Goal: Check status: Verify the current state of an ongoing process or item

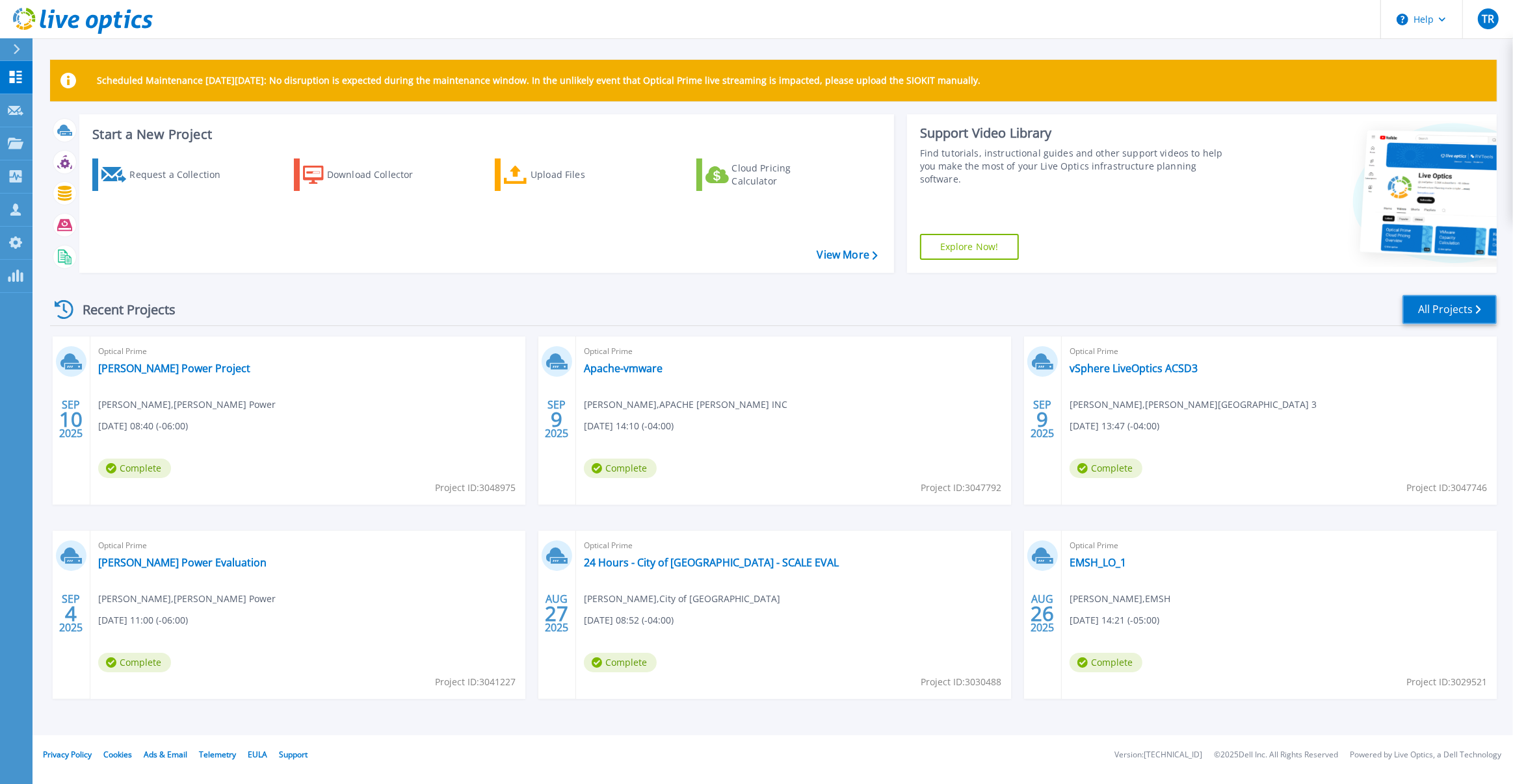
click at [1468, 313] on link "All Projects" at bounding box center [1450, 309] width 94 height 29
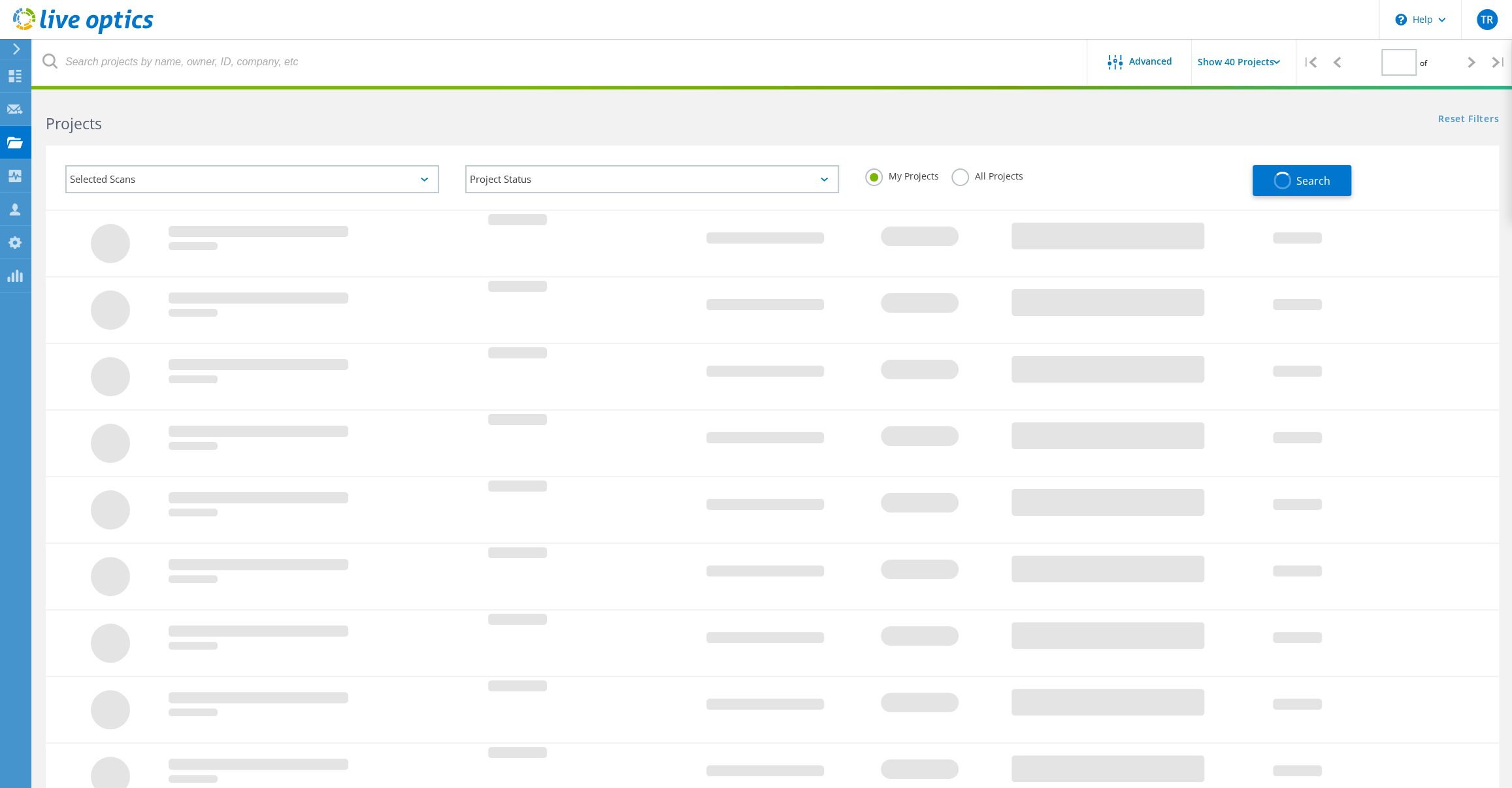
type input "1"
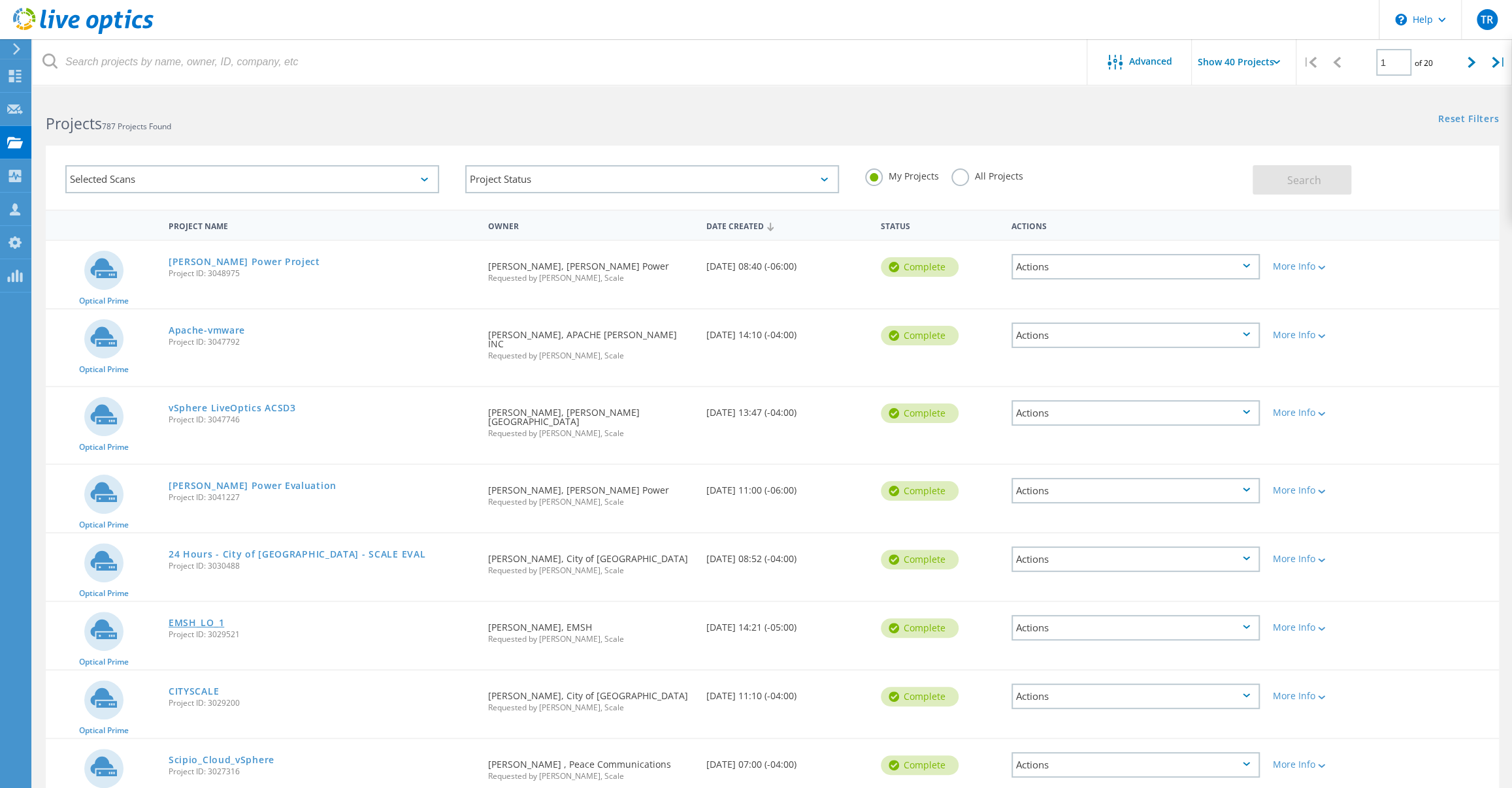
click at [209, 618] on link "EMSH_LO_1" at bounding box center [197, 622] width 56 height 9
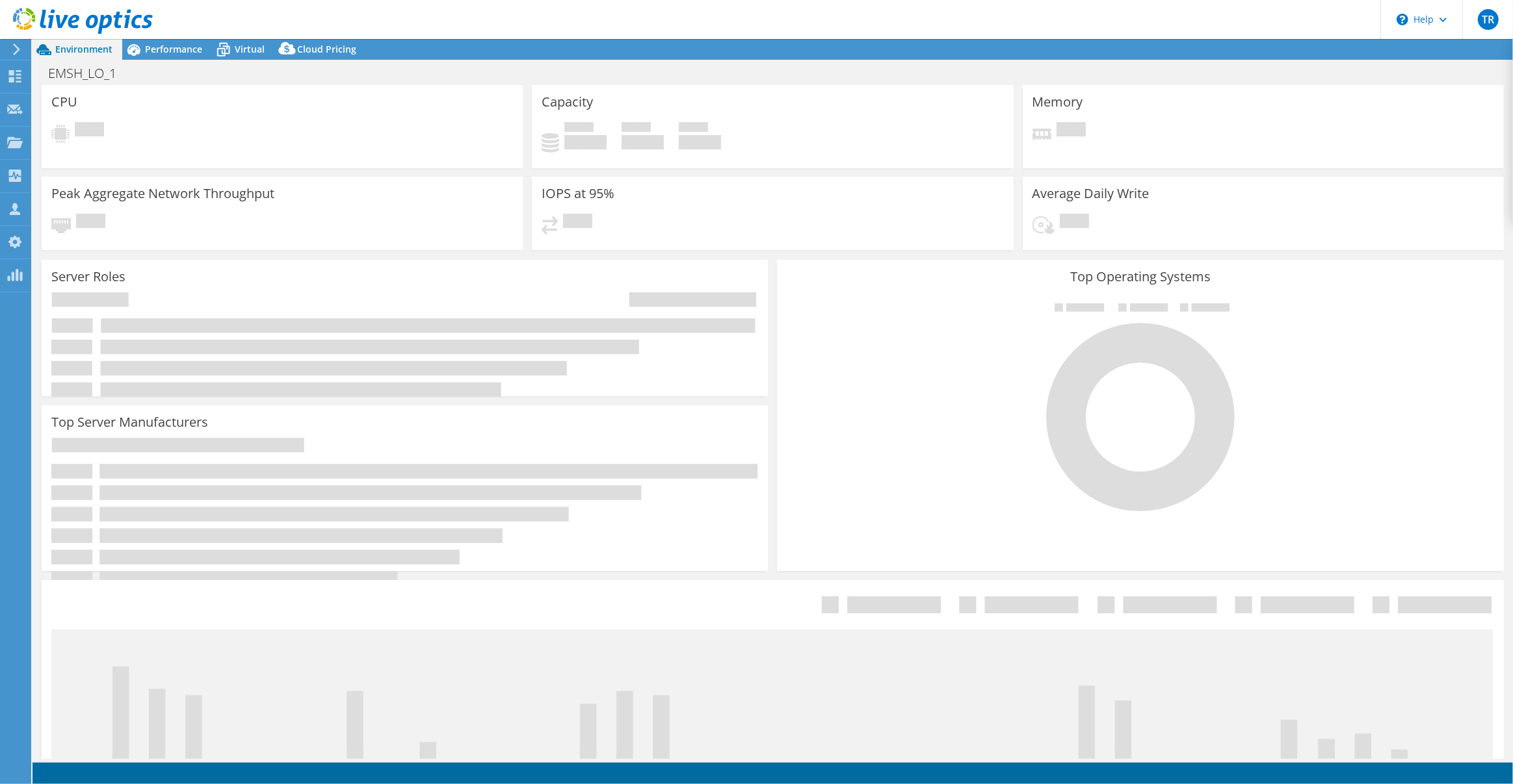
select select "USD"
